Goal: Communication & Community: Answer question/provide support

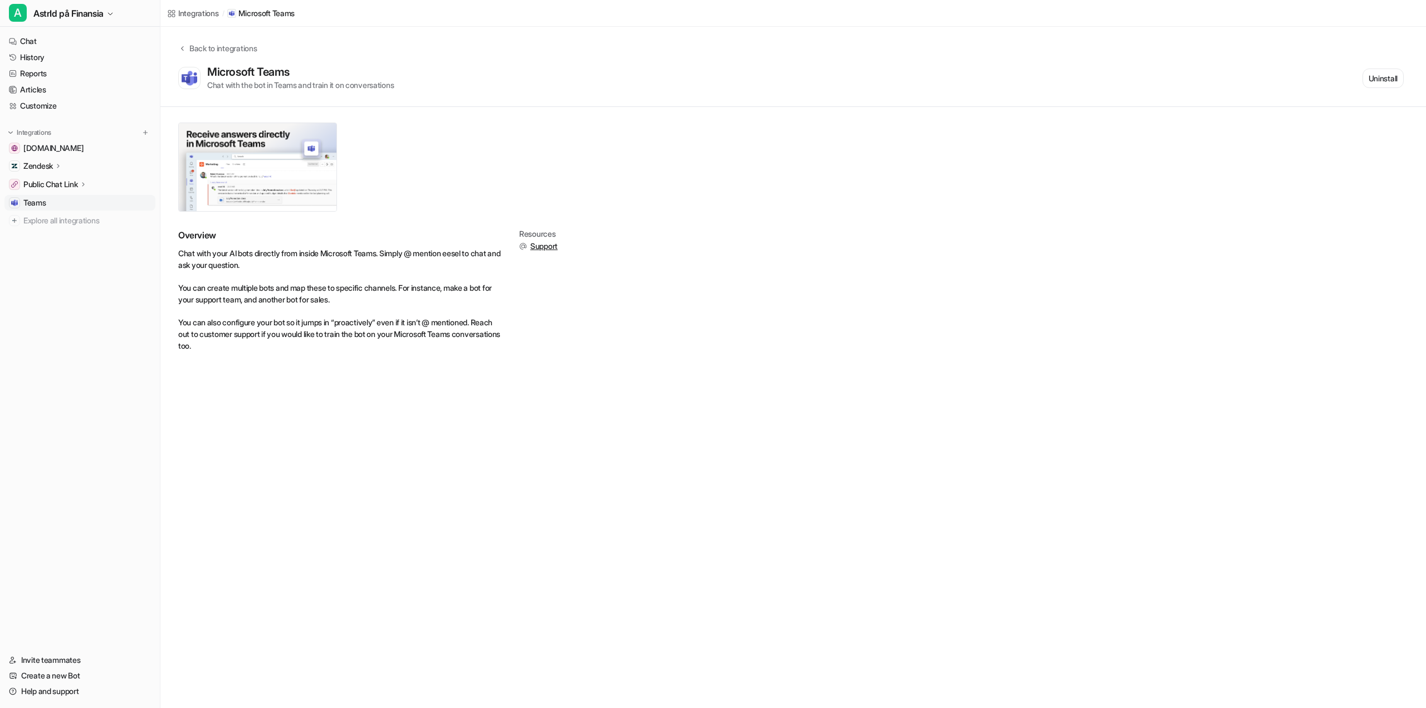
click at [79, 165] on div "Zendesk" at bounding box center [79, 166] width 151 height 16
click at [58, 182] on p "Overview" at bounding box center [48, 182] width 33 height 11
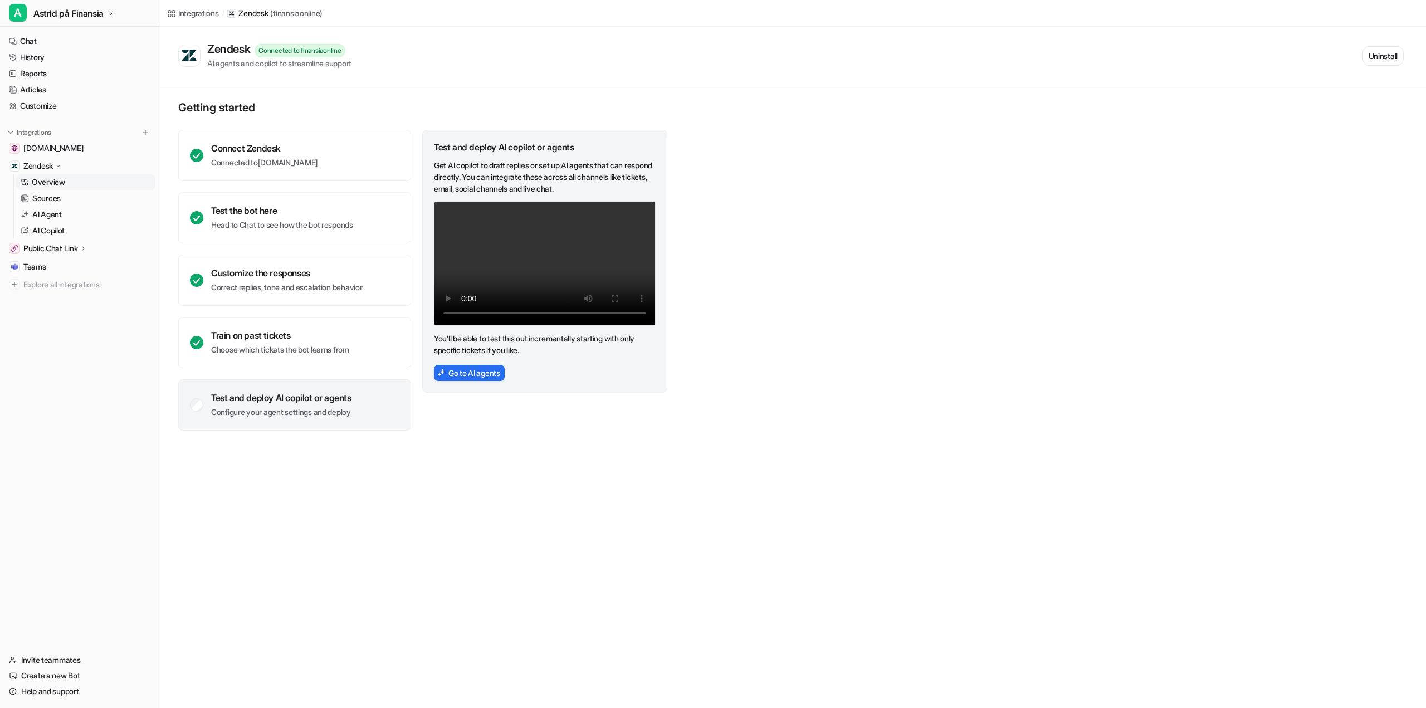
click at [1242, 461] on div "Integrations / Zendesk ( finansiaonline ) Zendesk Connected to finansiaonline A…" at bounding box center [713, 354] width 1426 height 708
click at [38, 690] on link "Help and support" at bounding box center [79, 692] width 151 height 16
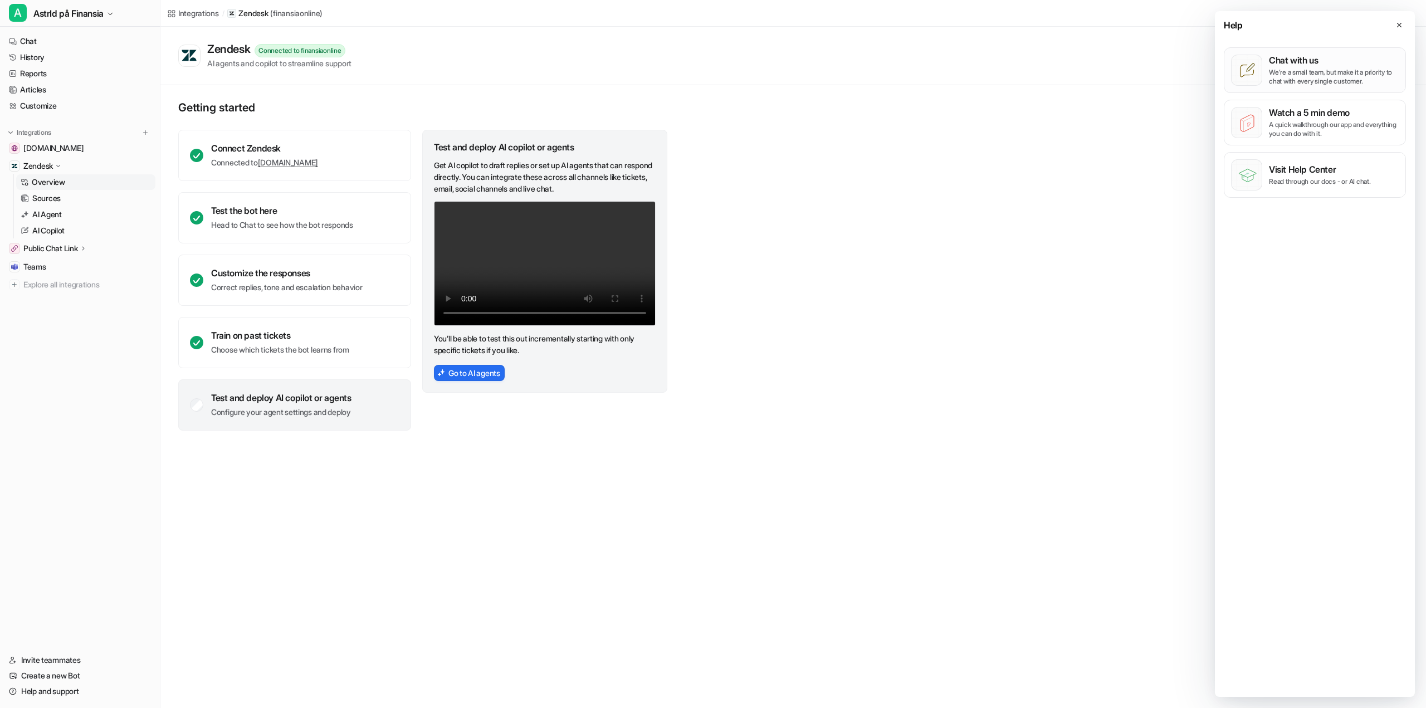
click at [1313, 77] on p "We’re a small team, but make it a priority to chat with every single customer." at bounding box center [1334, 77] width 130 height 18
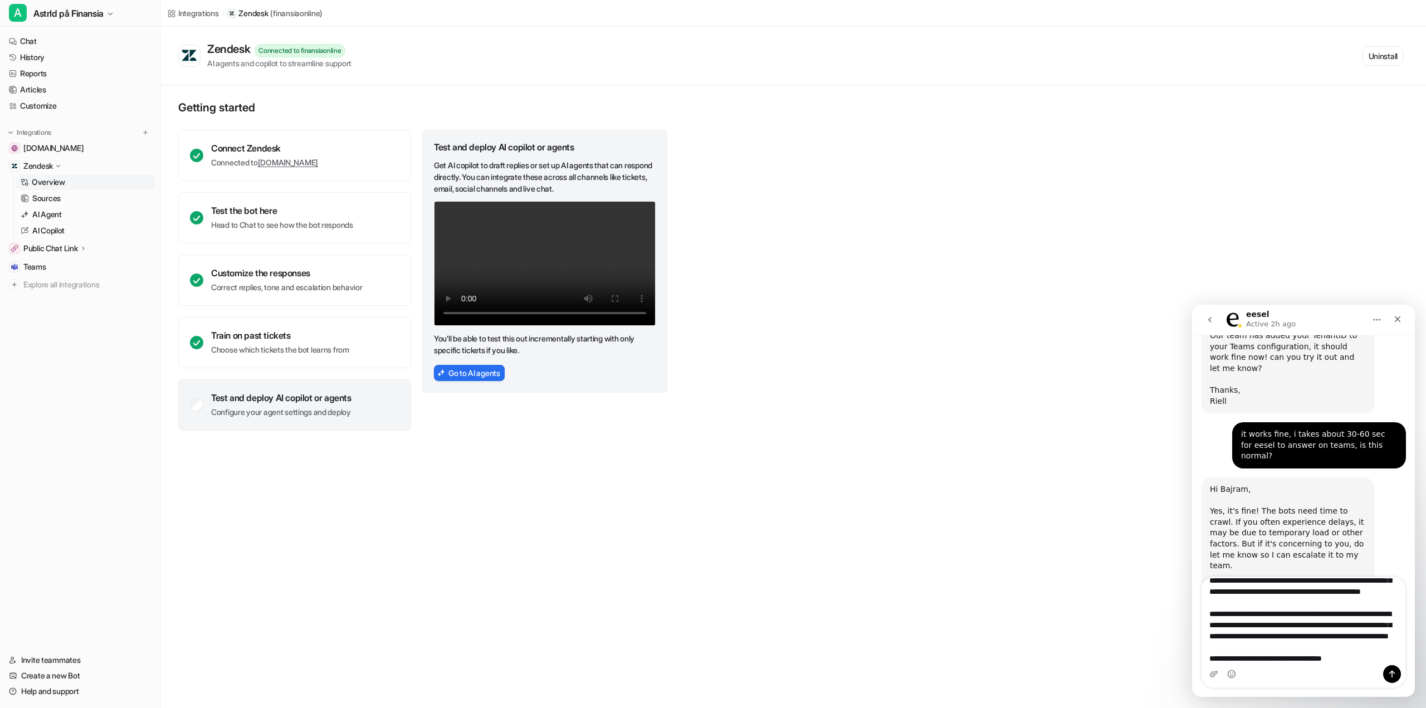
scroll to position [809, 0]
type textarea "**********"
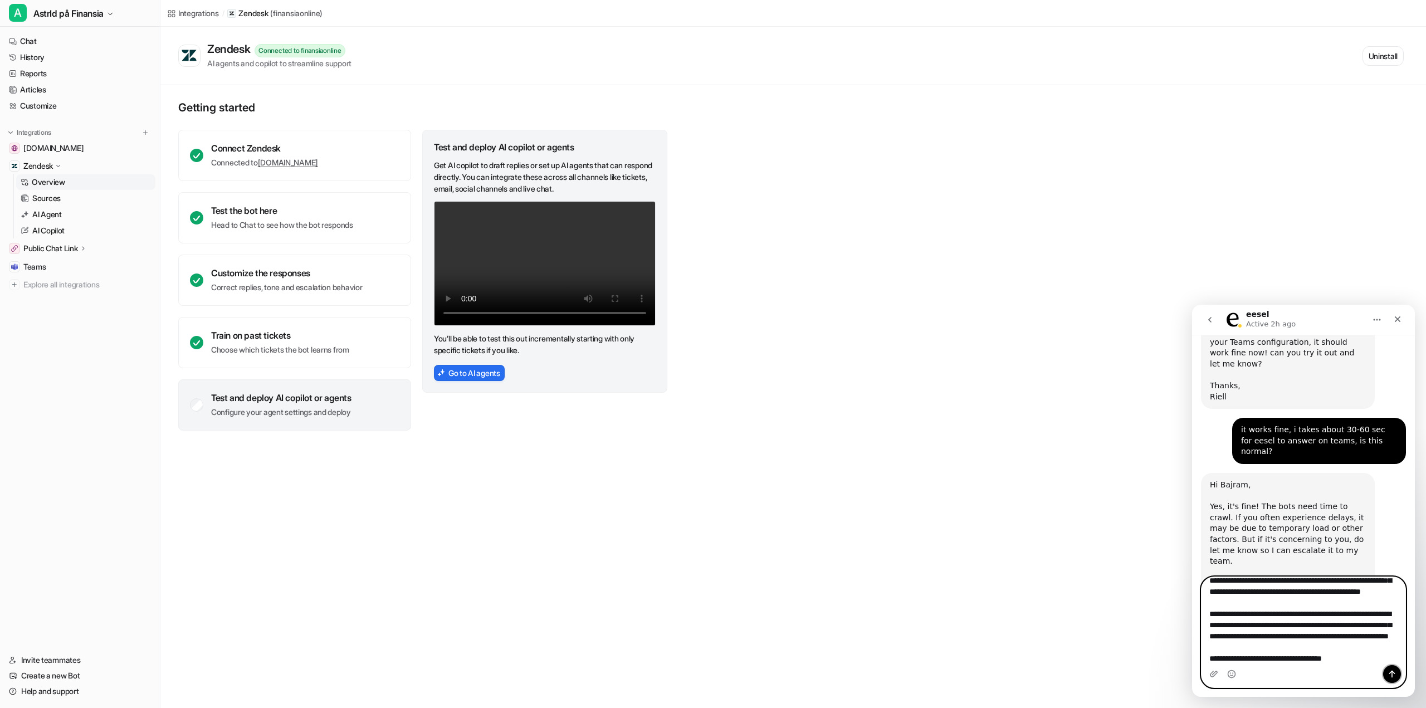
click at [1390, 672] on icon "Send a message…" at bounding box center [1392, 674] width 9 height 9
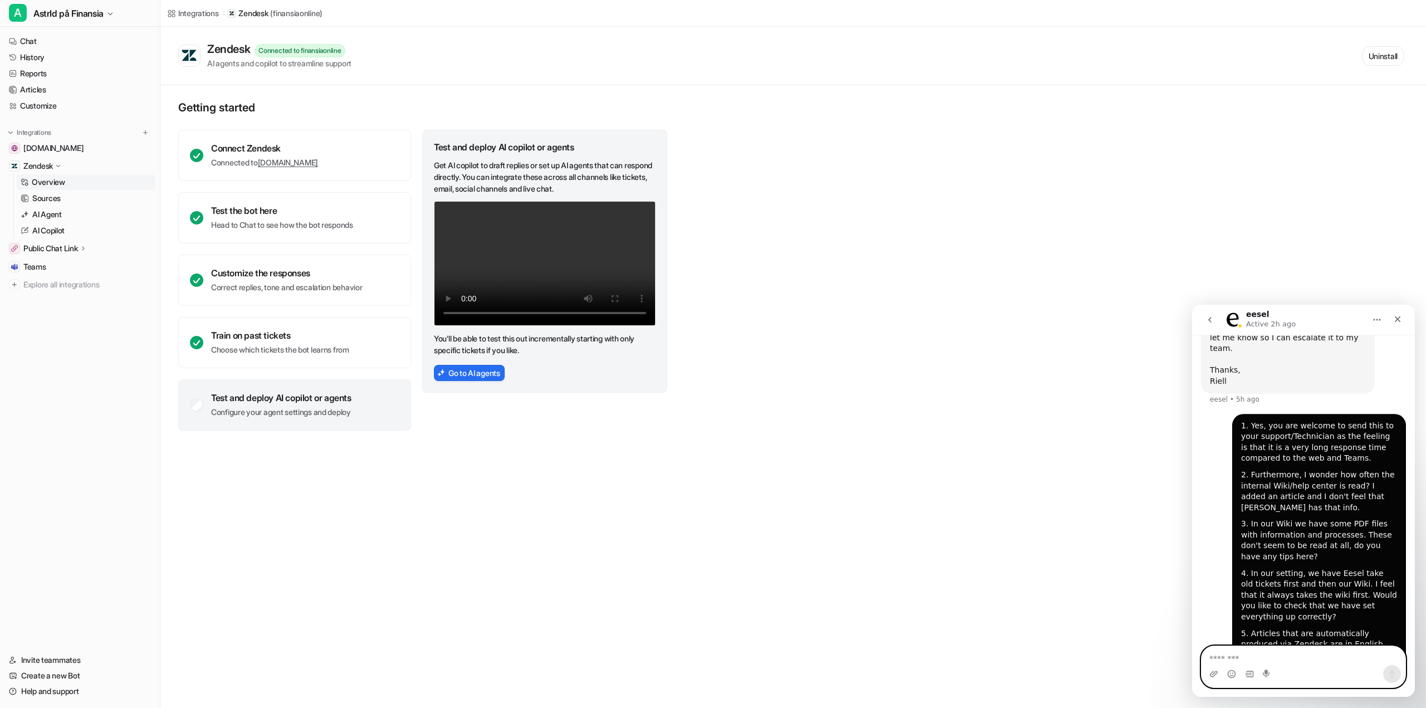
scroll to position [1031, 0]
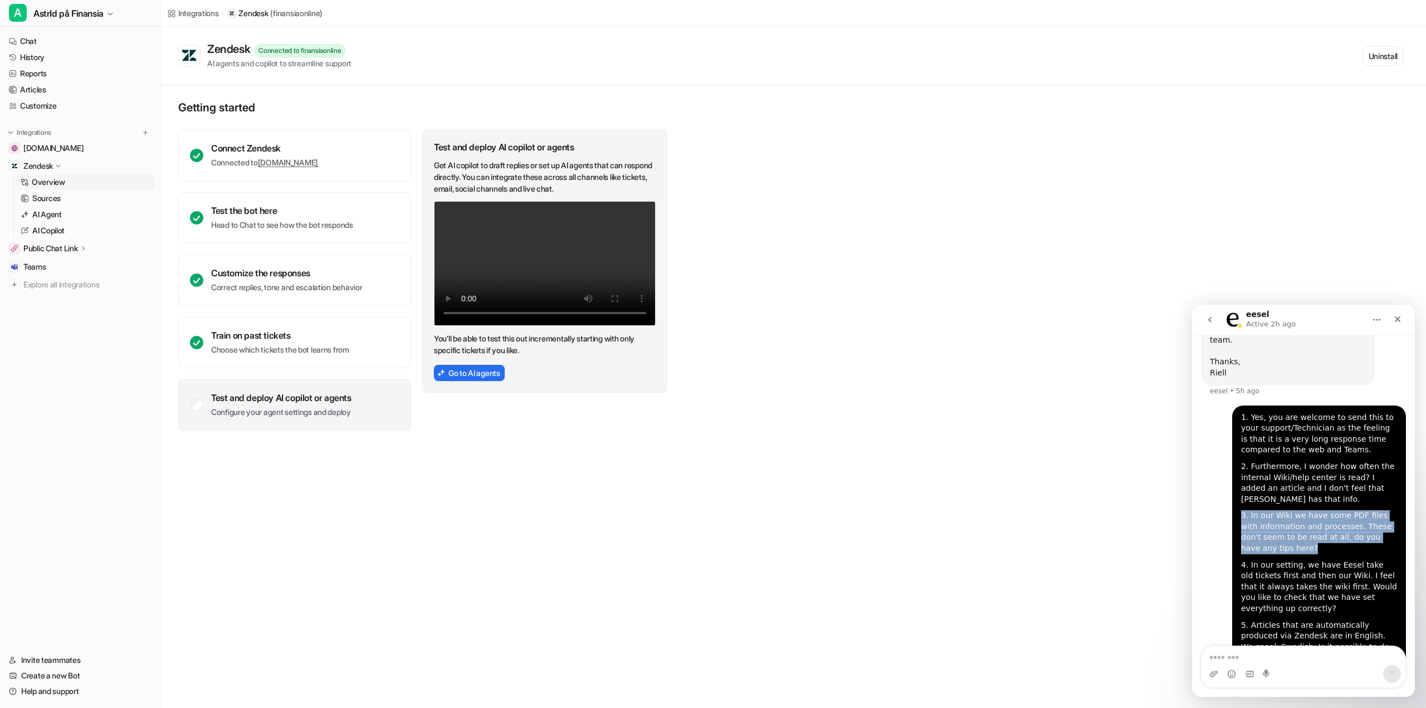
drag, startPoint x: 1389, startPoint y: 486, endPoint x: 1237, endPoint y: 459, distance: 153.9
click at [1241, 510] on div "3. In our Wiki we have some PDF files with information and processes. These don…" at bounding box center [1319, 531] width 156 height 43
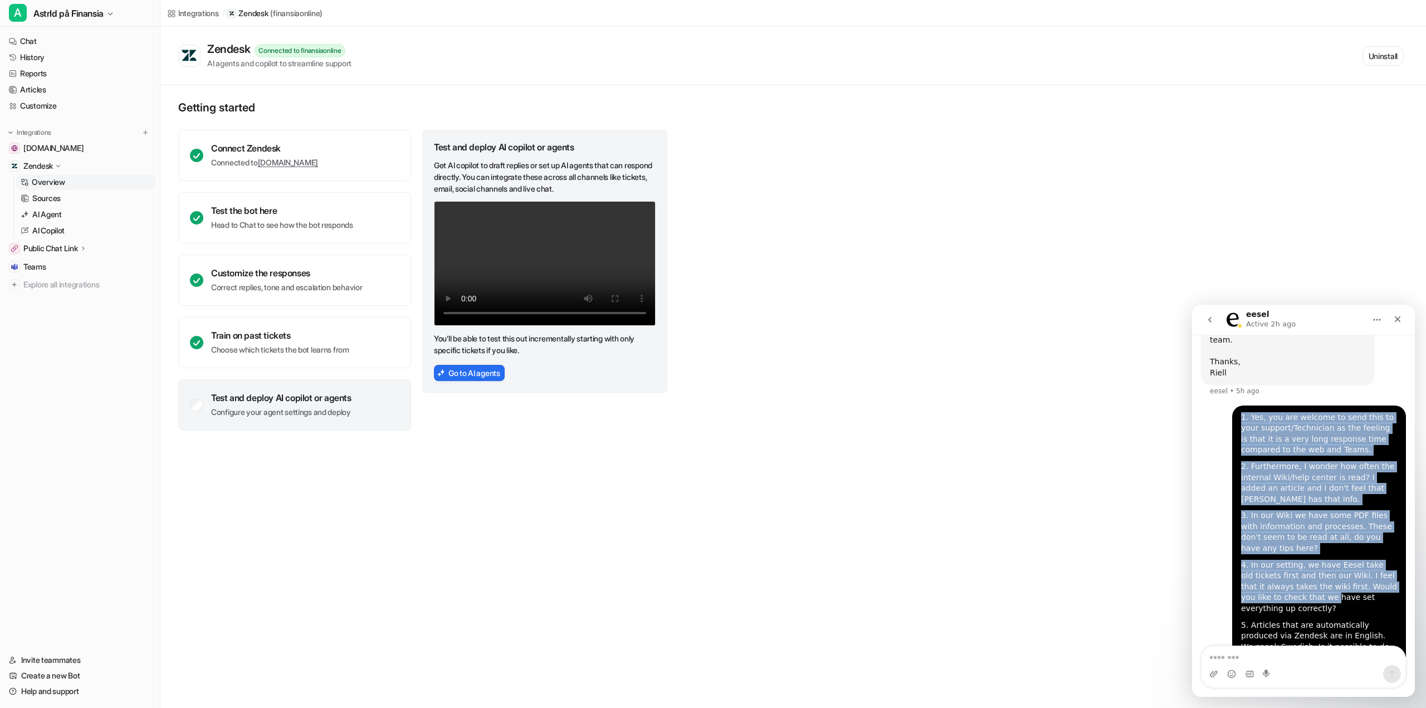
drag, startPoint x: 1286, startPoint y: 534, endPoint x: 1235, endPoint y: 500, distance: 62.0
click at [1235, 500] on div "1. Yes, you are welcome to send this to your support/Technician as the feeling …" at bounding box center [1319, 563] width 174 height 314
click at [1287, 560] on div "4. In our setting, we have Eesel take old tickets first and then our Wiki. I fe…" at bounding box center [1319, 587] width 156 height 55
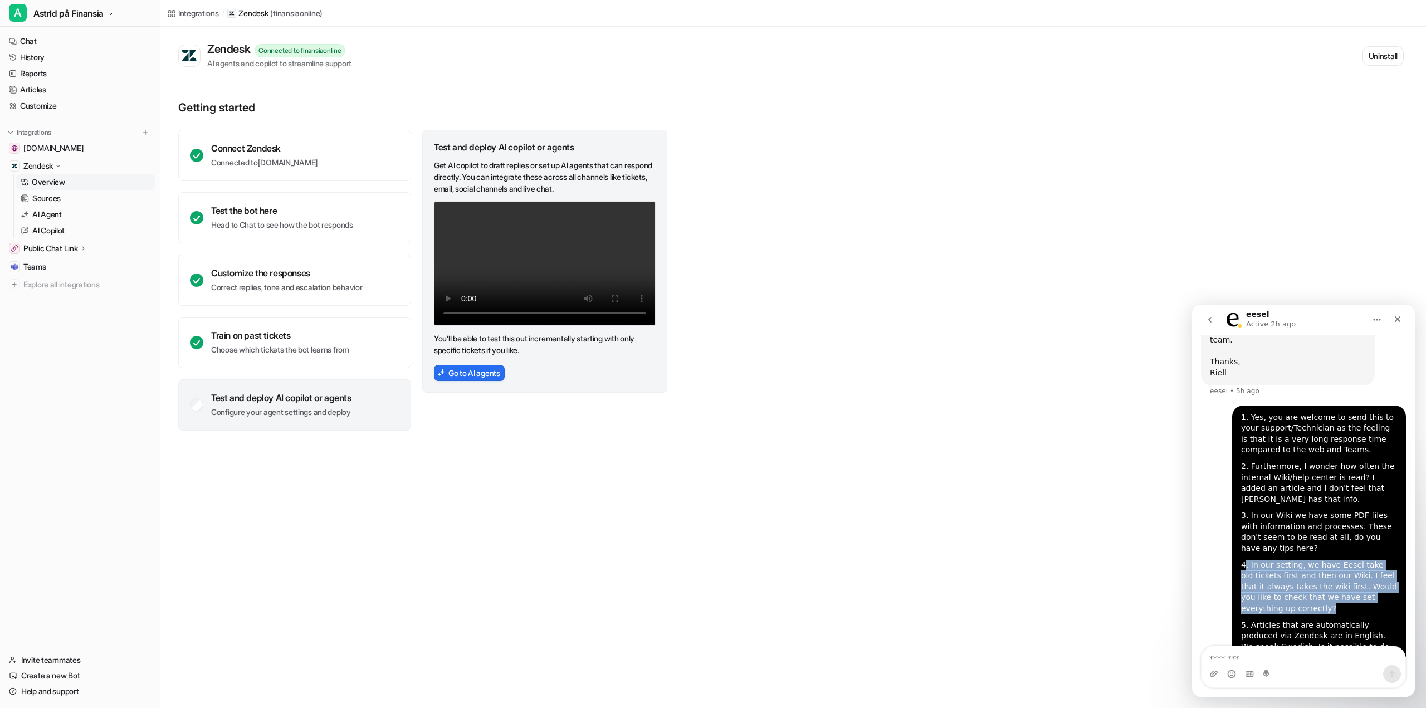
drag, startPoint x: 1309, startPoint y: 544, endPoint x: 1240, endPoint y: 492, distance: 86.0
click at [1241, 492] on div "1. Yes, you are welcome to send this to your support/Technician as the feeling …" at bounding box center [1319, 562] width 156 height 301
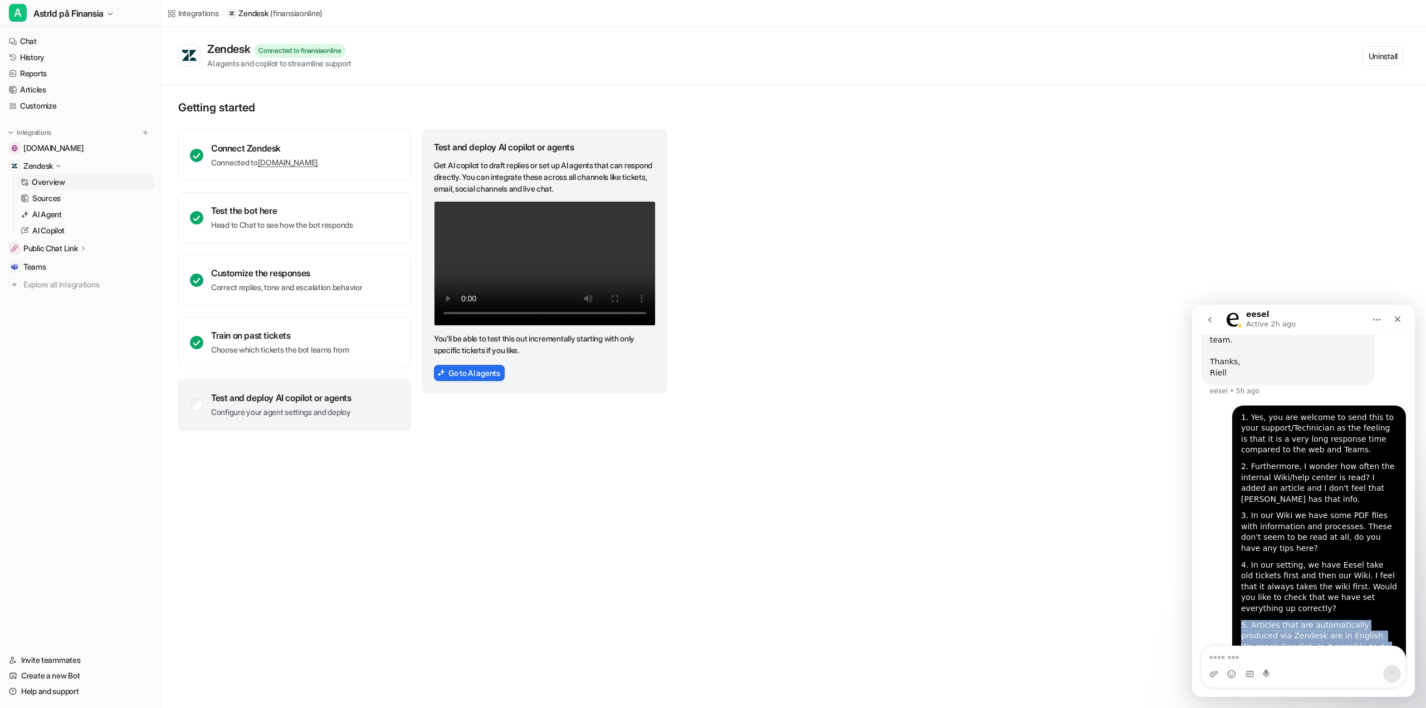
drag, startPoint x: 1379, startPoint y: 609, endPoint x: 1237, endPoint y: 555, distance: 151.5
click at [1241, 620] on div "5. Articles that are automatically produced via Zendesk are in English. We spea…" at bounding box center [1319, 653] width 156 height 66
click at [1396, 321] on icon "Close" at bounding box center [1397, 319] width 9 height 9
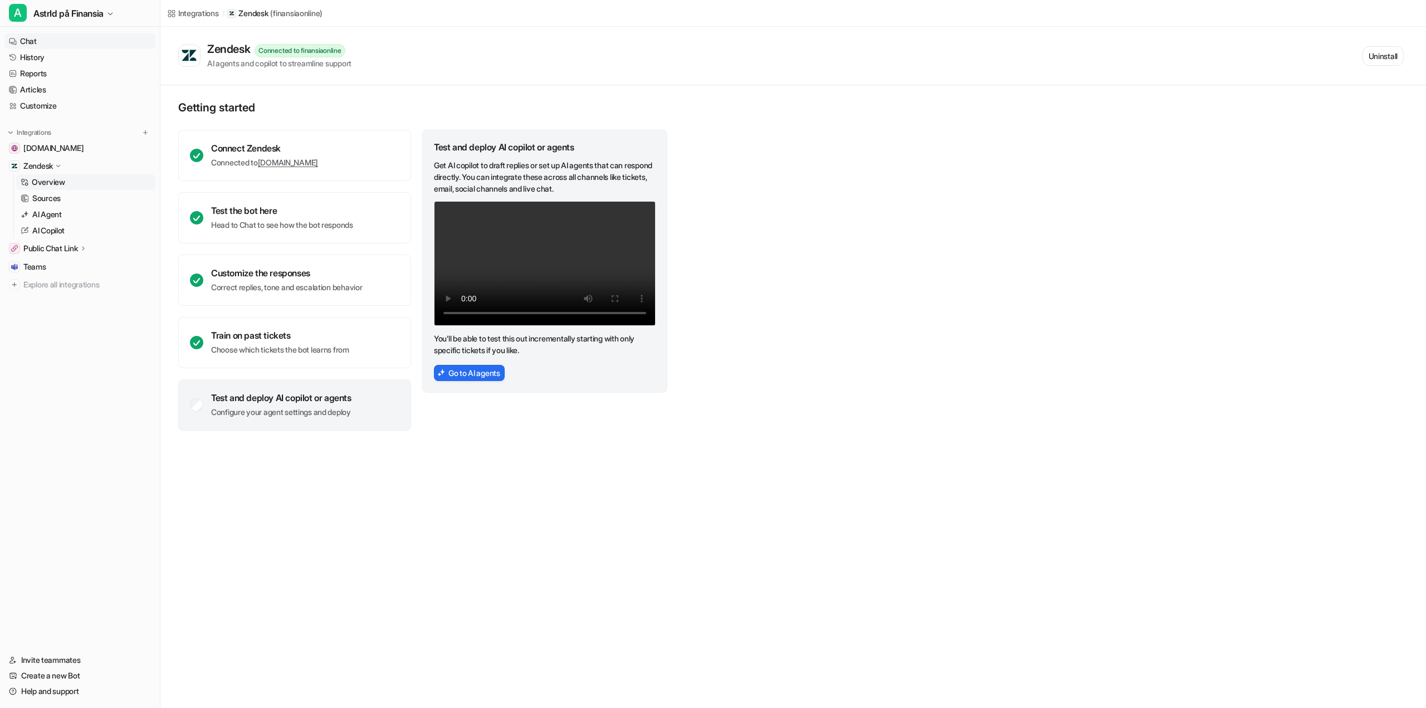
click at [87, 33] on link "Chat" at bounding box center [79, 41] width 151 height 16
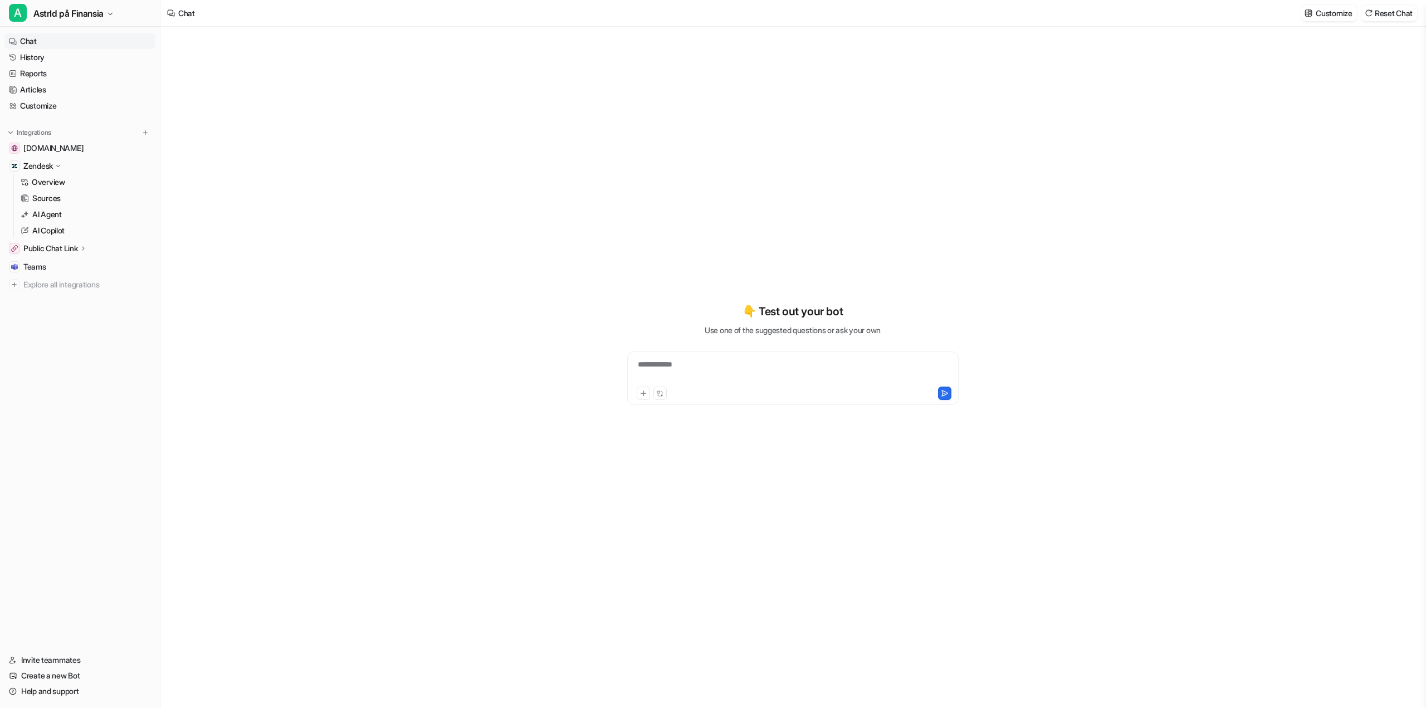
drag, startPoint x: 1204, startPoint y: 247, endPoint x: 1193, endPoint y: 251, distance: 12.2
click at [1204, 247] on div "**********" at bounding box center [792, 367] width 1265 height 681
click at [794, 373] on div at bounding box center [793, 372] width 326 height 26
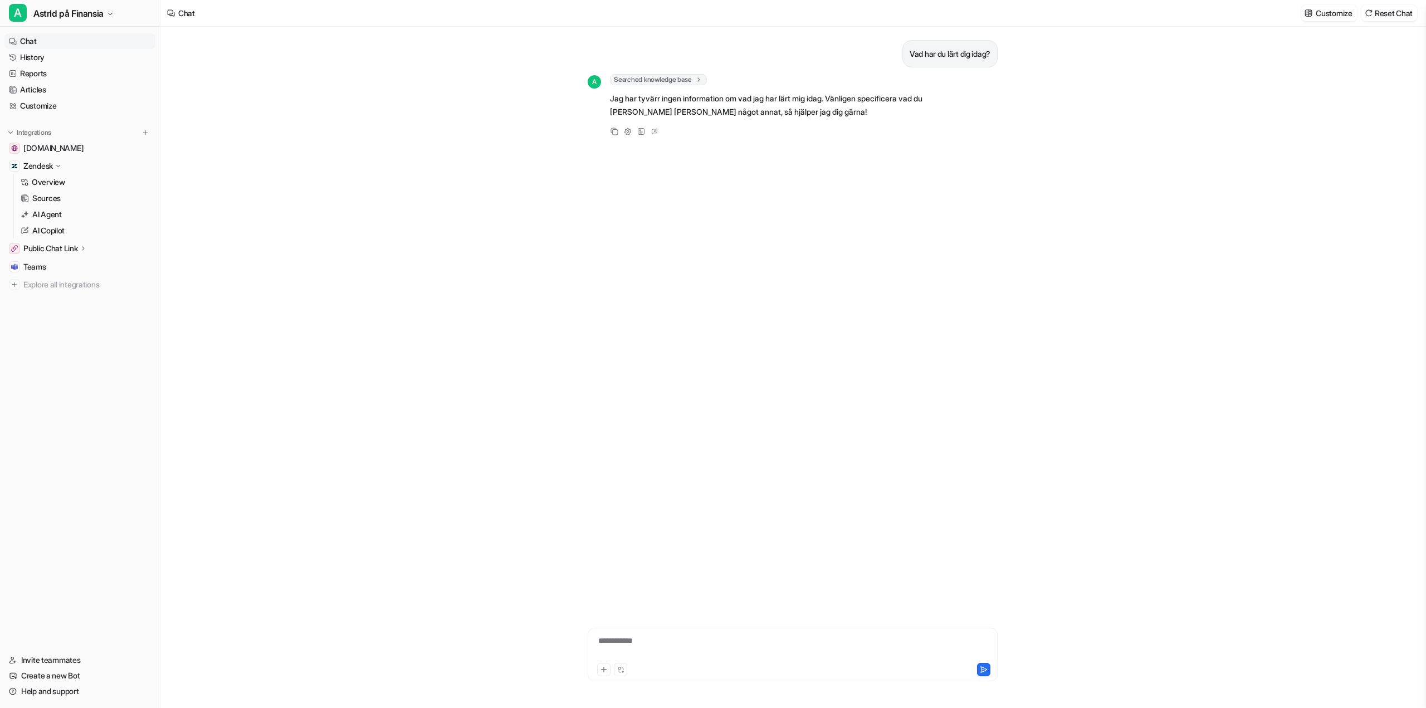
click at [675, 636] on div "**********" at bounding box center [793, 648] width 404 height 26
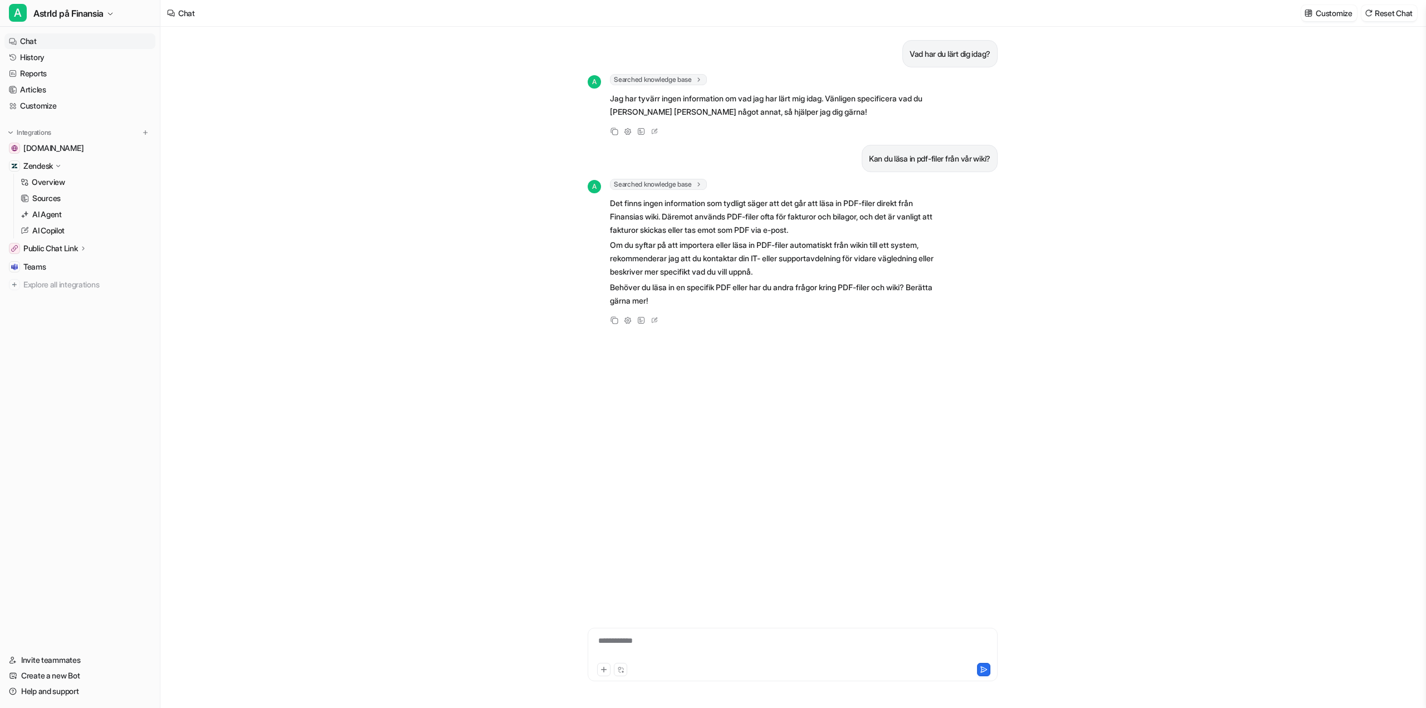
click at [666, 644] on div "**********" at bounding box center [793, 648] width 404 height 26
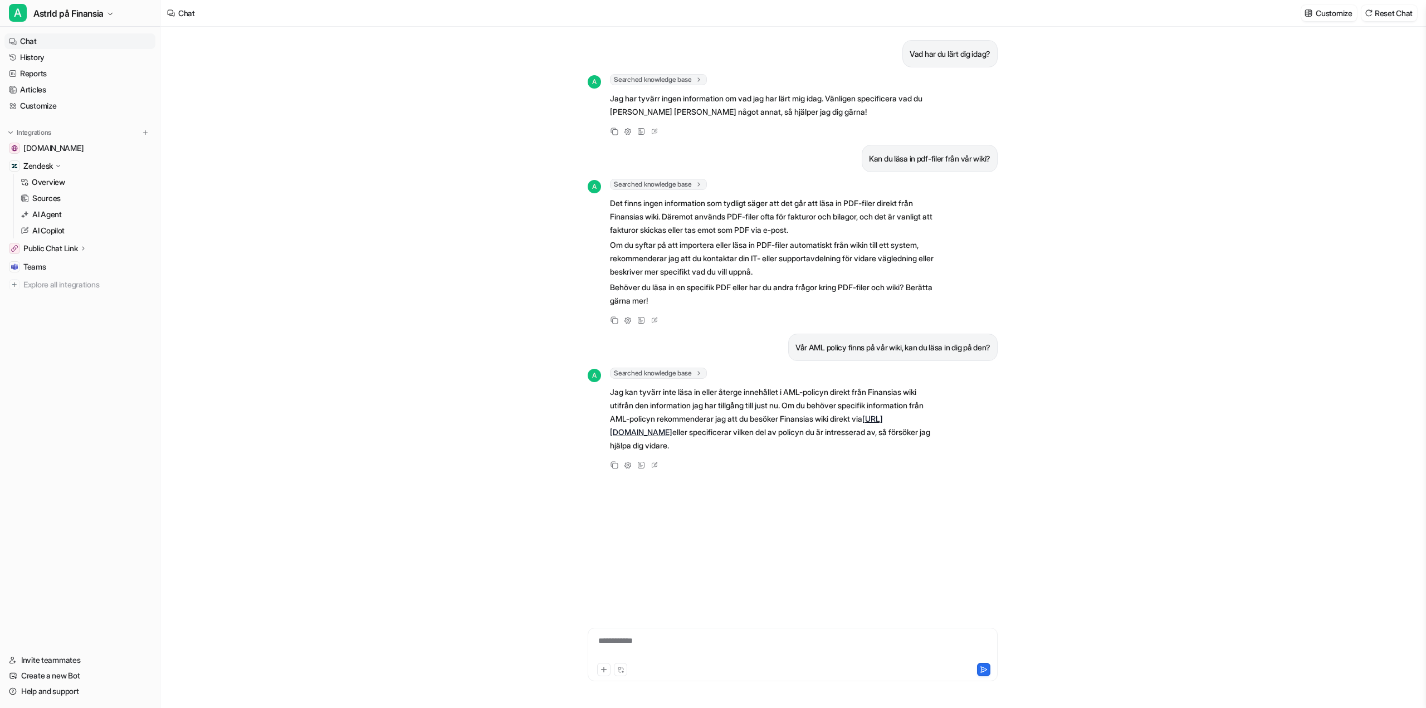
click at [670, 427] on link "https://wiki.finansia.se/" at bounding box center [746, 425] width 273 height 23
click at [670, 646] on div "**********" at bounding box center [793, 648] width 404 height 26
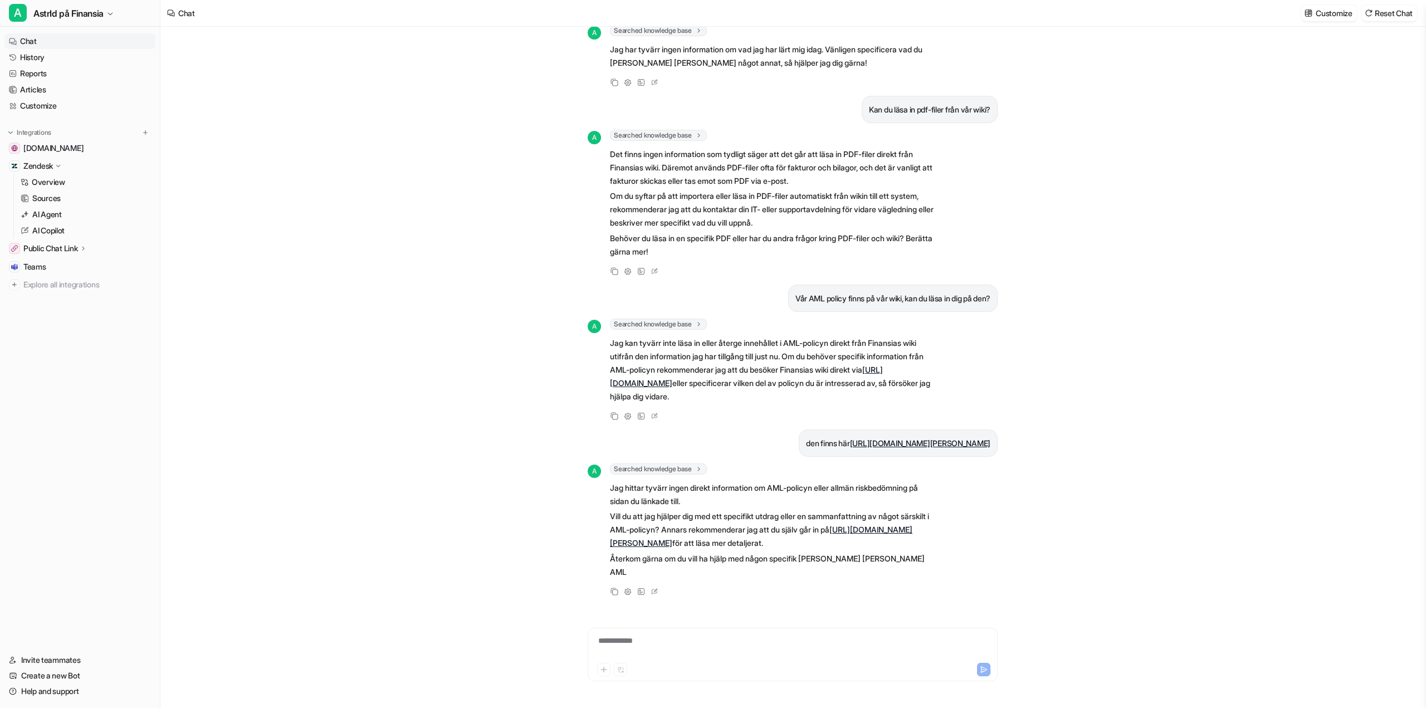
scroll to position [62, 0]
drag, startPoint x: 1189, startPoint y: 159, endPoint x: 1091, endPoint y: 66, distance: 135.6
click at [1189, 159] on div "Vad har du lärt dig idag? A Searched knowledge base search_queries : [ "vad har…" at bounding box center [792, 367] width 1265 height 681
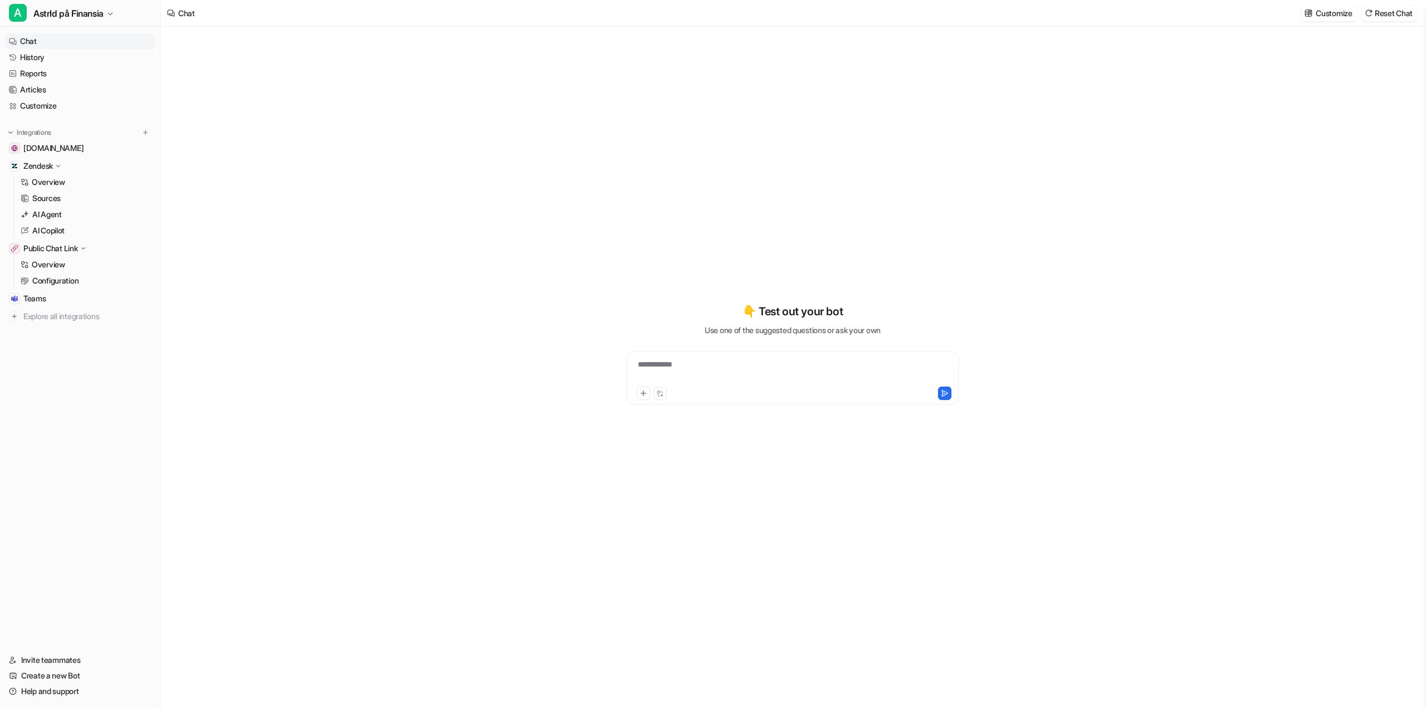
click at [43, 686] on link "Help and support" at bounding box center [79, 692] width 151 height 16
click at [43, 690] on link "Help and support" at bounding box center [79, 692] width 151 height 16
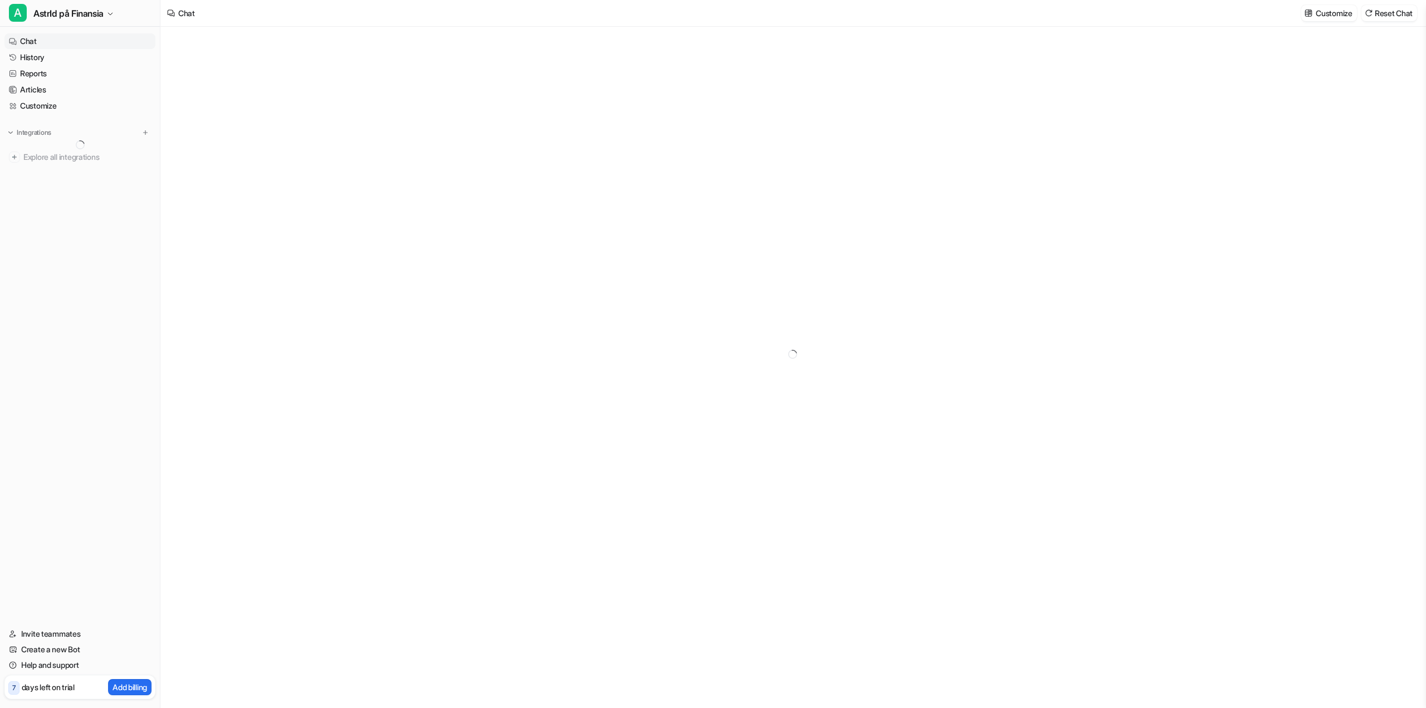
type textarea "**********"
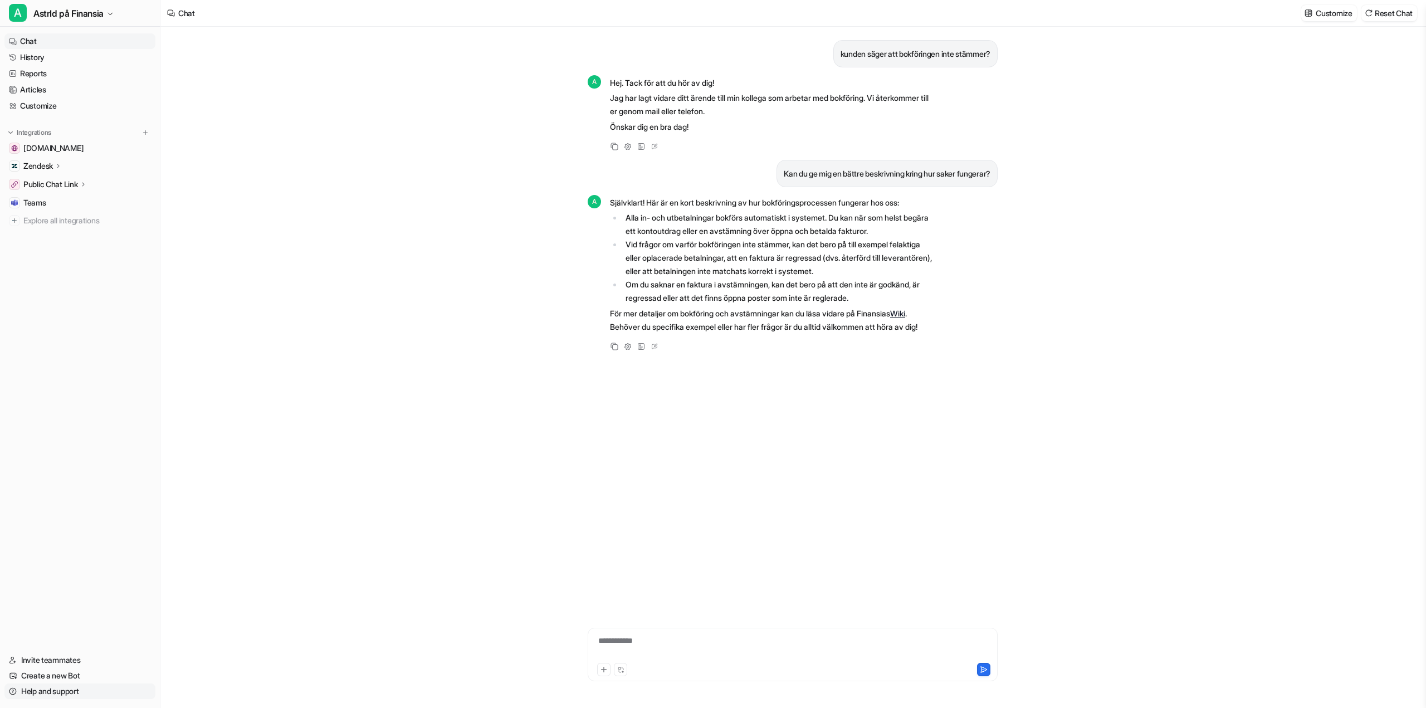
click at [60, 696] on link "Help and support" at bounding box center [79, 692] width 151 height 16
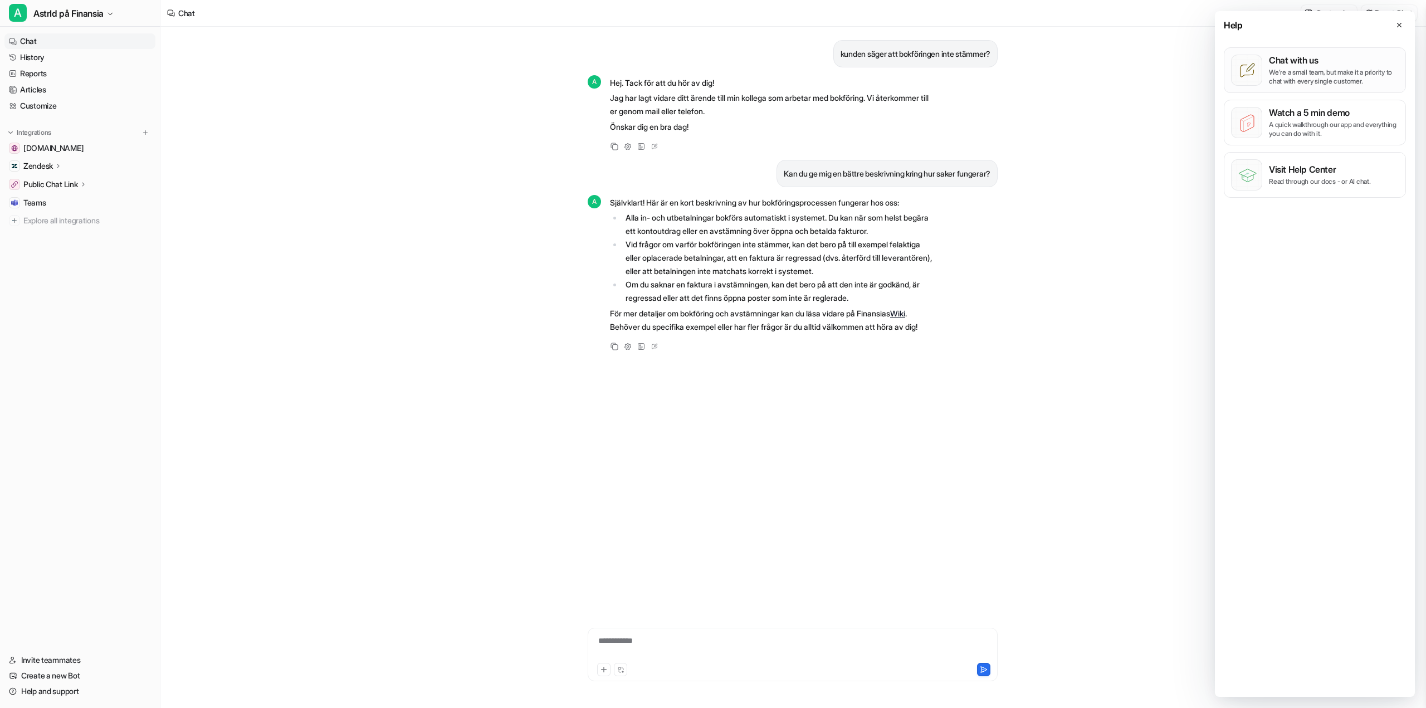
click at [1323, 71] on p "We’re a small team, but make it a priority to chat with every single customer." at bounding box center [1334, 77] width 130 height 18
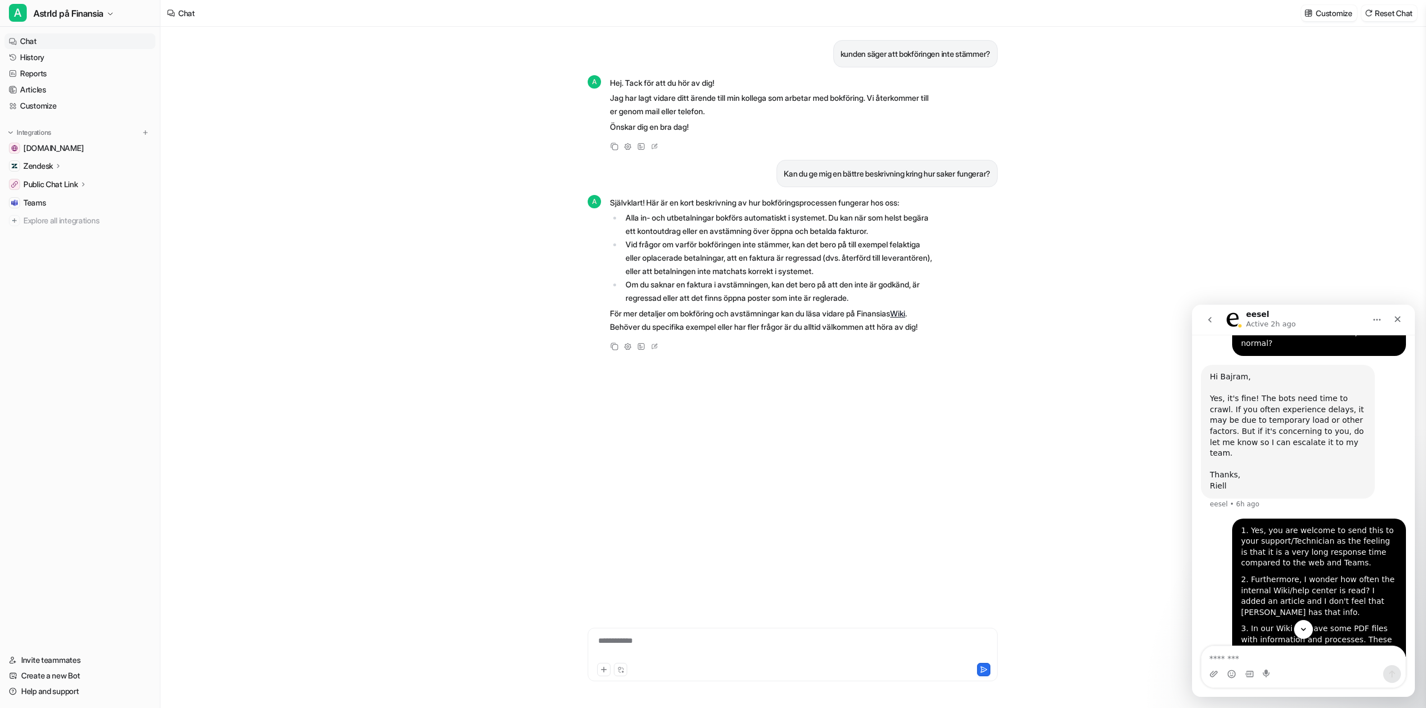
scroll to position [1031, 0]
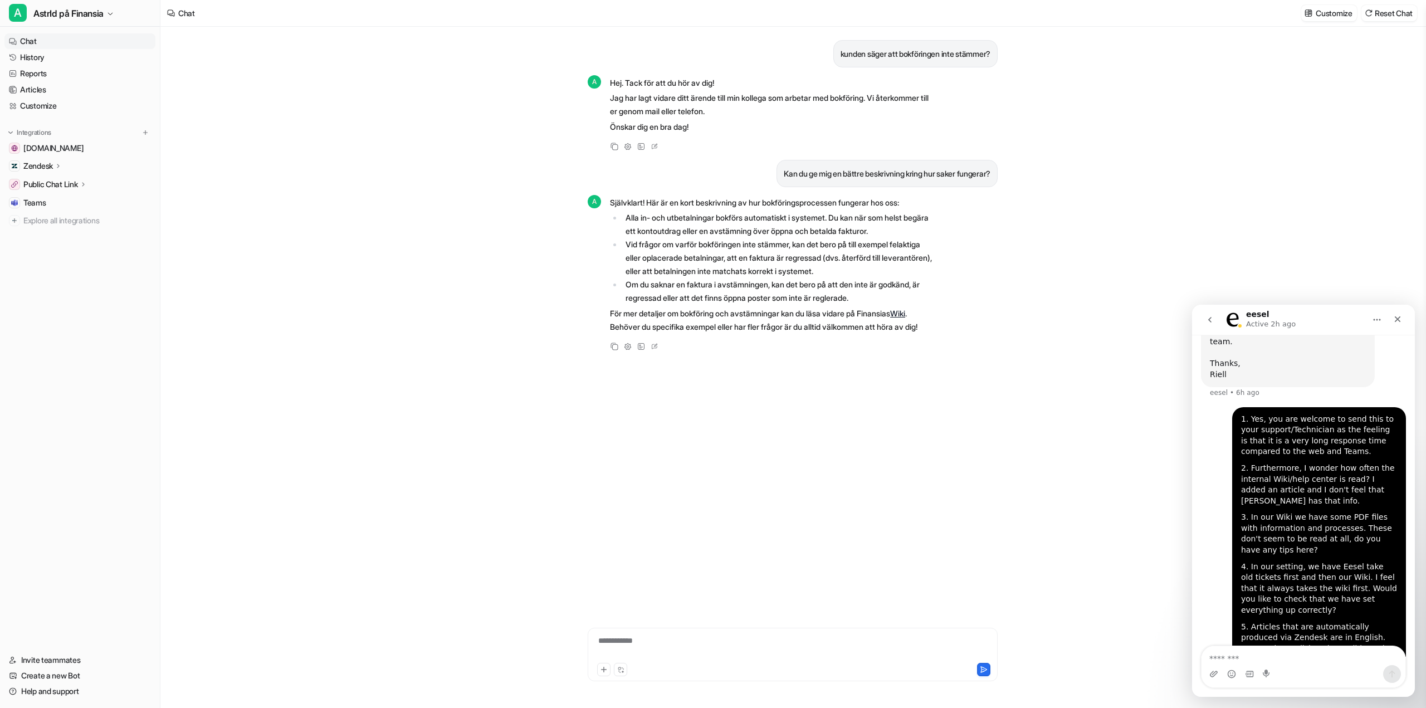
click at [1071, 199] on div "kunden säger att bokföringen inte stämmer? A Hej. Tack för att du hör av dig! J…" at bounding box center [792, 367] width 1265 height 681
